Goal: Task Accomplishment & Management: Manage account settings

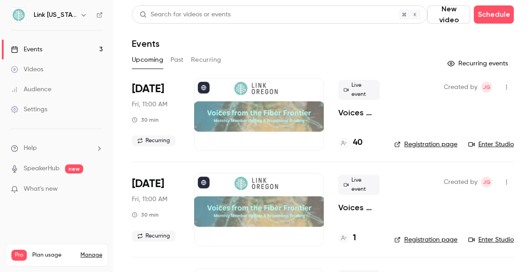
click at [503, 86] on icon "button" at bounding box center [506, 87] width 7 height 6
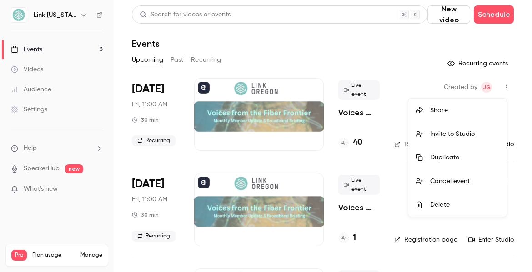
click at [396, 119] on div at bounding box center [266, 136] width 532 height 272
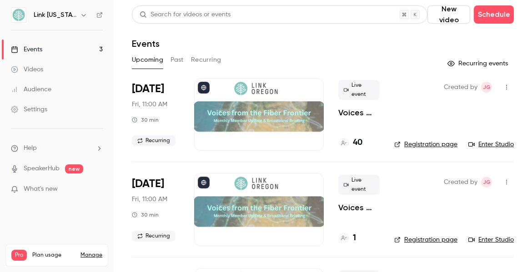
click at [428, 144] on link "Registration page" at bounding box center [425, 144] width 63 height 9
click at [359, 145] on h4 "40" at bounding box center [358, 143] width 10 height 12
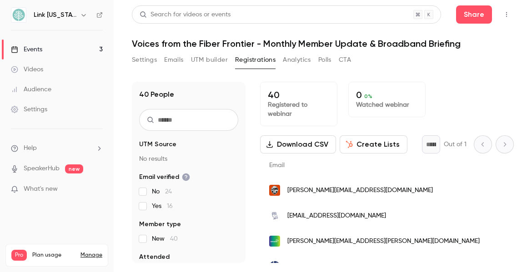
click at [63, 46] on link "Events 3" at bounding box center [57, 50] width 114 height 20
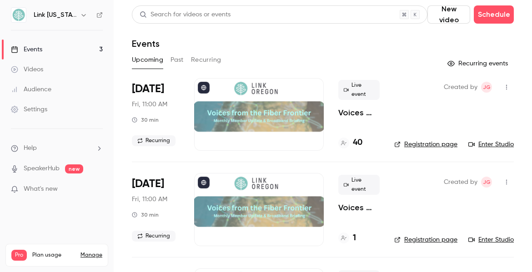
click at [264, 113] on div at bounding box center [258, 114] width 129 height 73
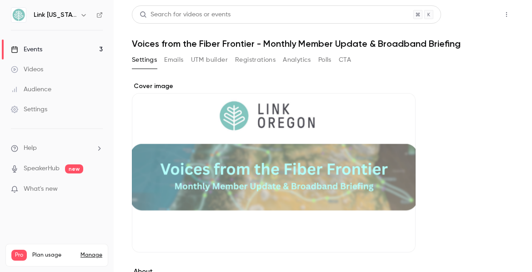
click at [469, 20] on button "Share" at bounding box center [474, 14] width 36 height 18
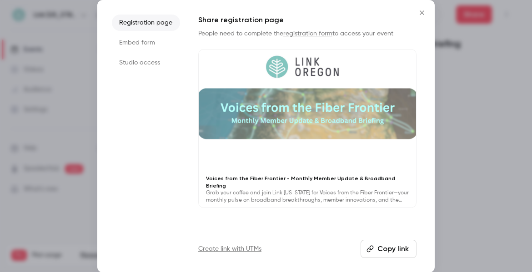
click at [420, 12] on icon "Close" at bounding box center [421, 12] width 11 height 7
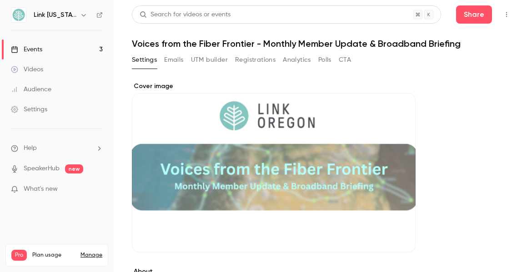
click at [250, 162] on div "Cover image" at bounding box center [274, 167] width 284 height 171
click at [0, 0] on input "Cover image" at bounding box center [0, 0] width 0 height 0
click at [53, 52] on link "Events 3" at bounding box center [57, 50] width 114 height 20
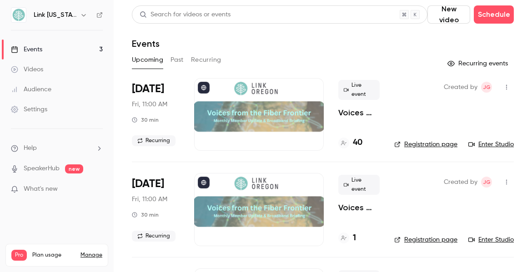
click at [403, 145] on link "Registration page" at bounding box center [425, 144] width 63 height 9
click at [353, 140] on h4 "40" at bounding box center [358, 143] width 10 height 12
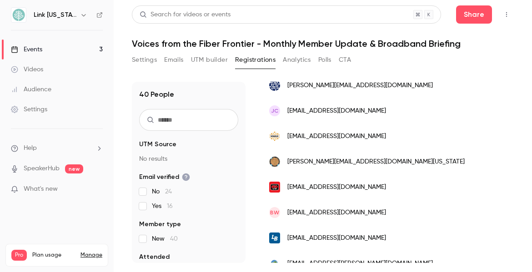
scroll to position [167, 0]
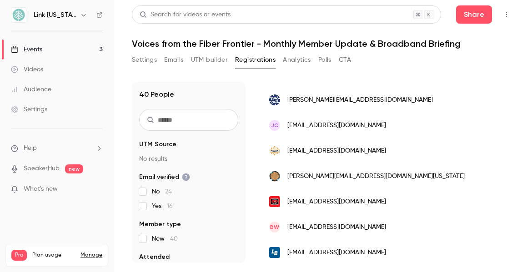
click at [215, 60] on button "UTM builder" at bounding box center [209, 60] width 37 height 15
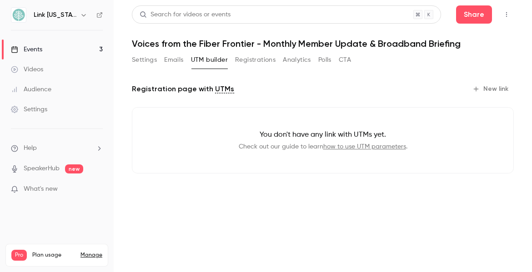
click at [172, 59] on button "Emails" at bounding box center [173, 60] width 19 height 15
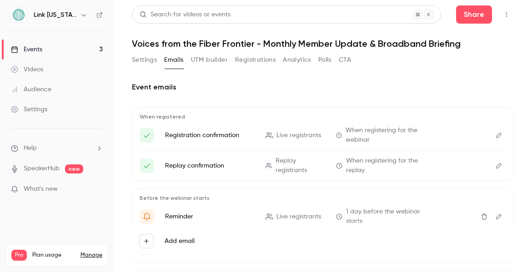
click at [495, 215] on button "Edit" at bounding box center [498, 216] width 15 height 15
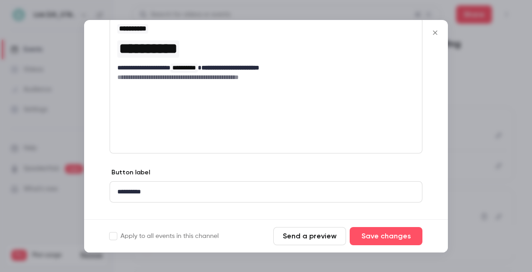
scroll to position [183, 0]
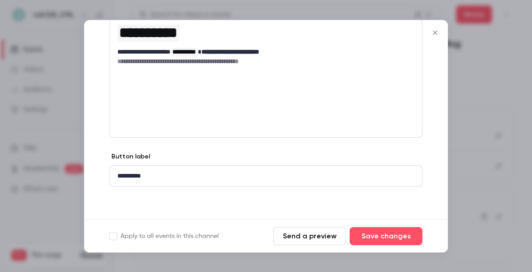
click at [431, 34] on icon "Close" at bounding box center [434, 32] width 11 height 7
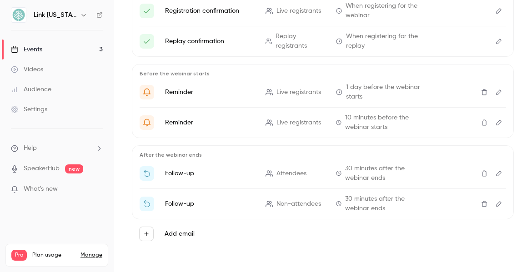
scroll to position [0, 0]
click at [57, 50] on link "Events 3" at bounding box center [57, 50] width 114 height 20
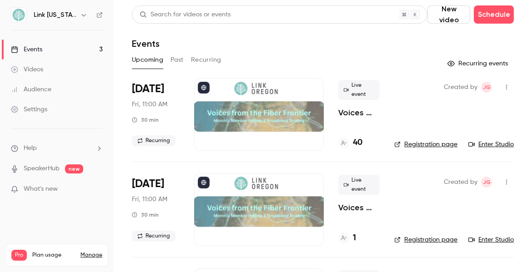
click at [360, 142] on h4 "40" at bounding box center [358, 143] width 10 height 12
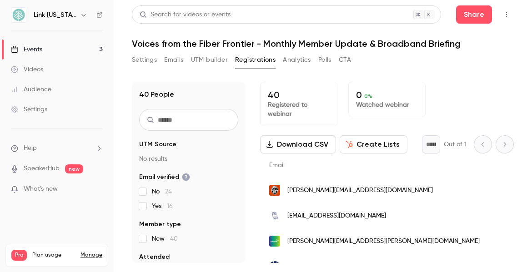
click at [137, 57] on button "Settings" at bounding box center [144, 60] width 25 height 15
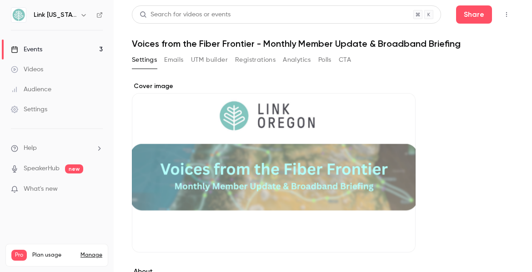
click at [39, 107] on div "Settings" at bounding box center [29, 109] width 36 height 9
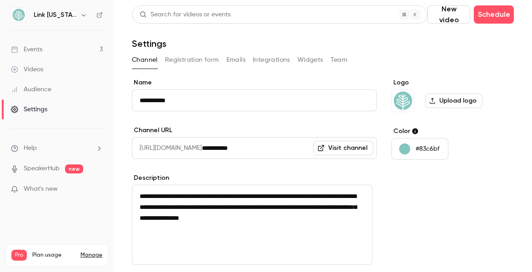
click at [43, 90] on div "Audience" at bounding box center [31, 89] width 40 height 9
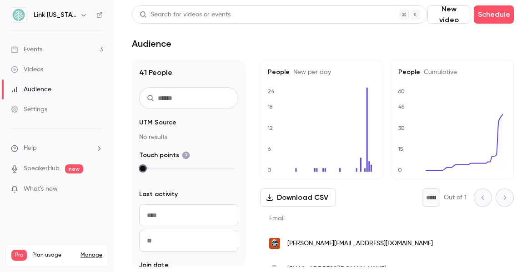
drag, startPoint x: 144, startPoint y: 169, endPoint x: 159, endPoint y: 167, distance: 15.2
click at [159, 167] on div at bounding box center [189, 168] width 92 height 6
click at [165, 166] on div at bounding box center [189, 168] width 92 height 6
click at [186, 166] on div at bounding box center [189, 168] width 92 height 6
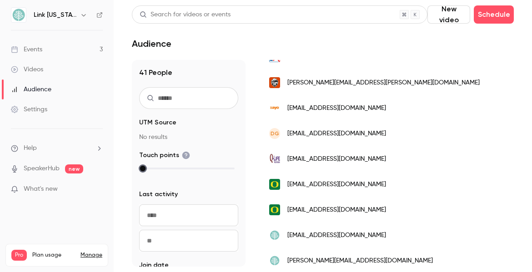
scroll to position [1015, 0]
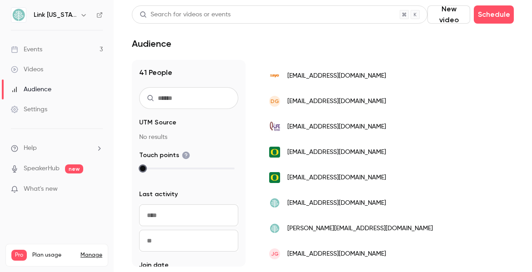
click at [372, 249] on div "jg [EMAIL_ADDRESS][DOMAIN_NAME]" at bounding box center [390, 253] width 260 height 25
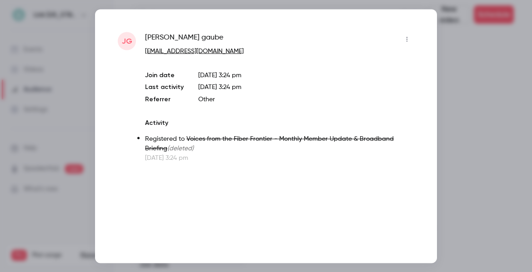
click at [404, 41] on icon "button" at bounding box center [406, 39] width 7 height 6
click at [414, 98] on div at bounding box center [266, 136] width 532 height 272
click at [468, 78] on div at bounding box center [266, 136] width 532 height 272
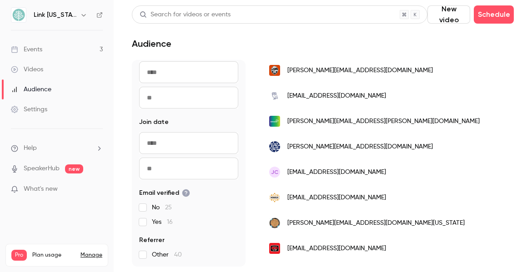
scroll to position [0, 0]
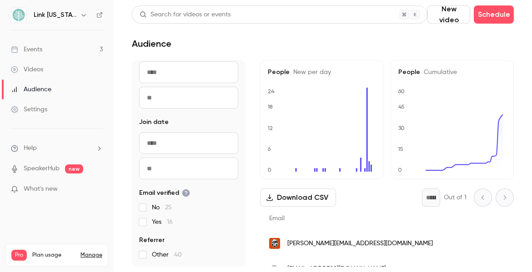
click at [33, 66] on div "Videos" at bounding box center [27, 69] width 32 height 9
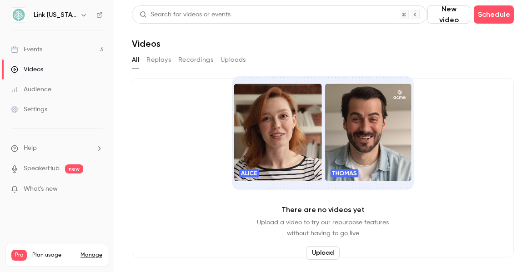
click at [36, 51] on div "Events" at bounding box center [26, 49] width 31 height 9
